Goal: Task Accomplishment & Management: Use online tool/utility

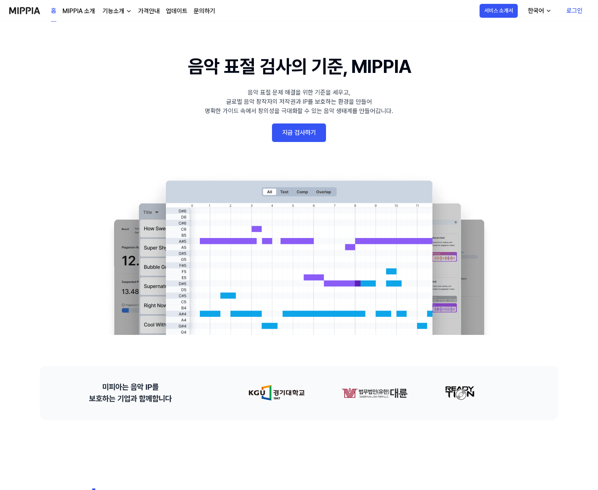
click at [304, 132] on link "지금 검사하기" at bounding box center [299, 132] width 54 height 19
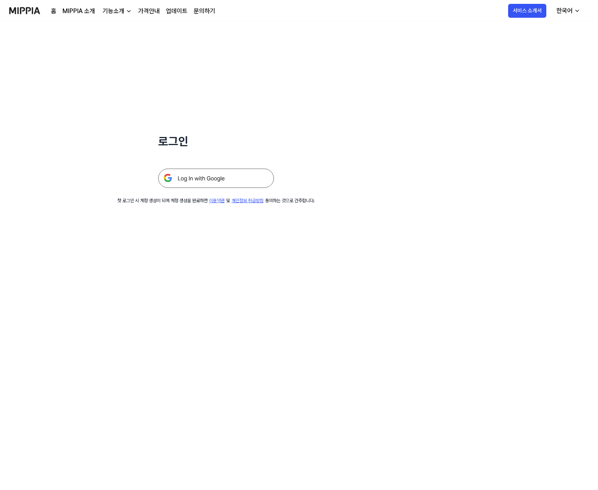
click at [235, 177] on img at bounding box center [216, 178] width 116 height 19
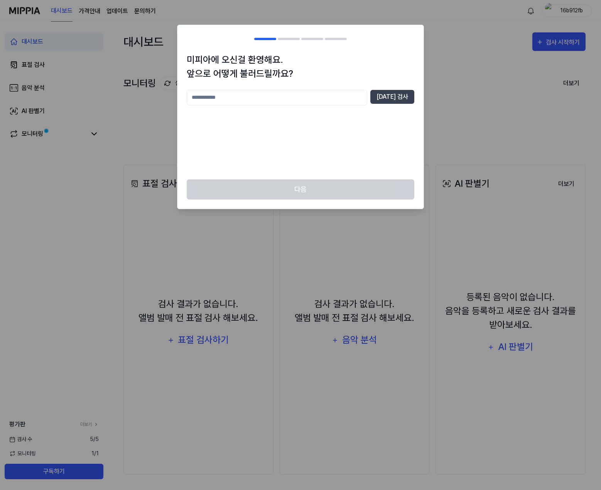
click at [502, 152] on div at bounding box center [300, 245] width 601 height 490
click at [390, 91] on button "[DATE] 검사" at bounding box center [392, 97] width 44 height 14
click at [390, 93] on button "[DATE] 검사" at bounding box center [392, 97] width 44 height 14
click at [433, 84] on div at bounding box center [300, 245] width 601 height 490
click at [26, 10] on div at bounding box center [300, 245] width 601 height 490
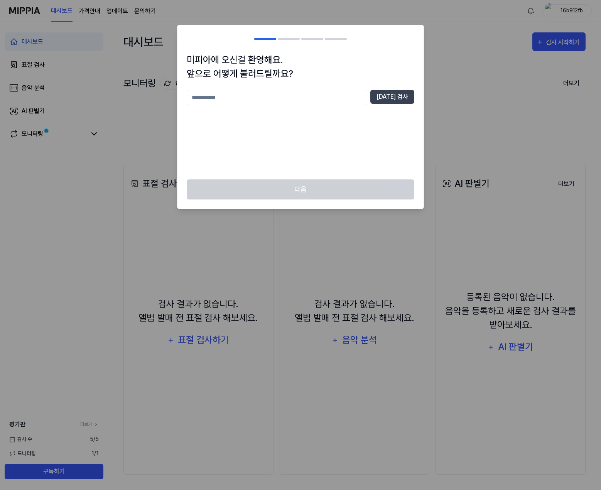
click at [260, 103] on input "text" at bounding box center [277, 97] width 181 height 15
type input "*"
type input "********"
click at [399, 95] on button "[DATE] 검사" at bounding box center [392, 97] width 44 height 14
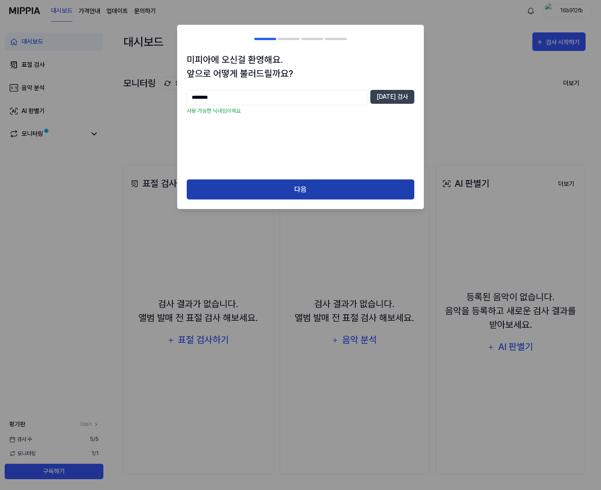
click at [292, 194] on button "다음" at bounding box center [301, 189] width 228 height 20
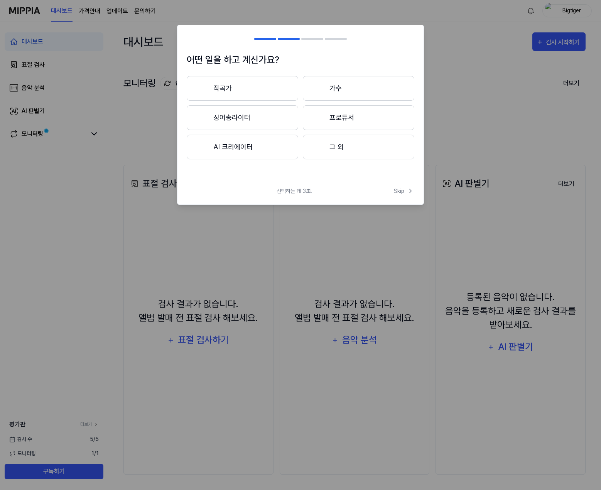
click at [346, 151] on button "그 외" at bounding box center [358, 147] width 111 height 25
click at [342, 117] on button "3년 이상" at bounding box center [358, 117] width 111 height 25
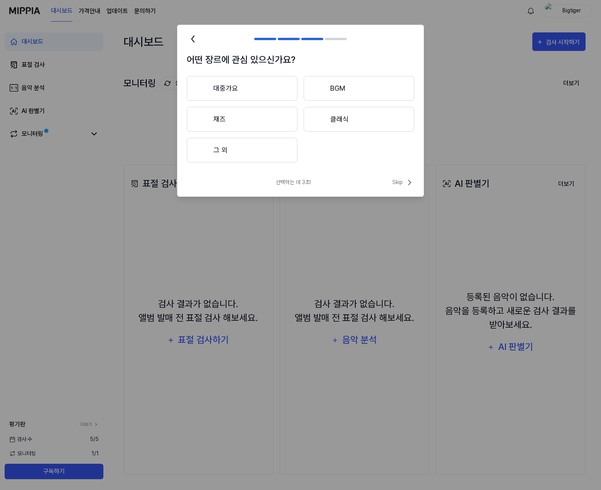
click at [332, 119] on button "클래식" at bounding box center [359, 119] width 111 height 25
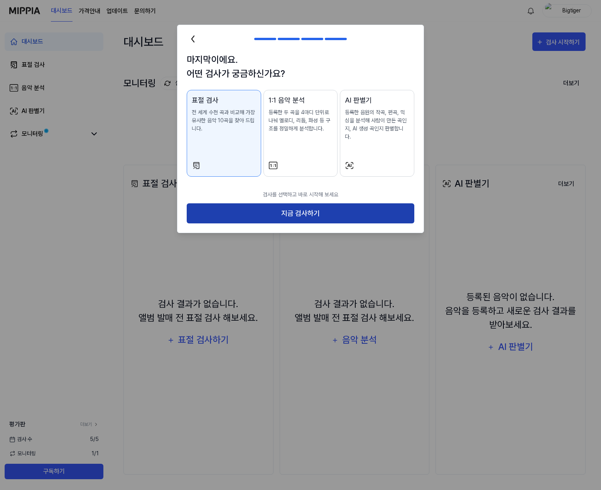
click at [305, 204] on button "지금 검사하기" at bounding box center [301, 213] width 228 height 20
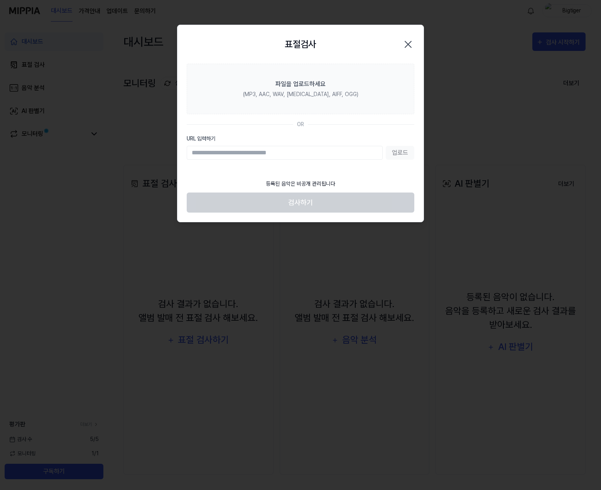
click at [410, 42] on icon "button" at bounding box center [408, 44] width 6 height 6
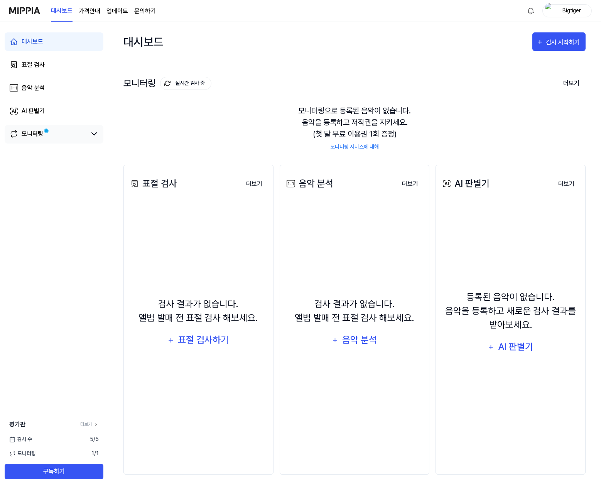
click at [99, 135] on div "모니터링" at bounding box center [54, 134] width 99 height 19
click at [98, 136] on div "모니터링" at bounding box center [54, 134] width 99 height 19
click at [97, 136] on icon at bounding box center [93, 133] width 9 height 9
